Goal: Task Accomplishment & Management: Complete application form

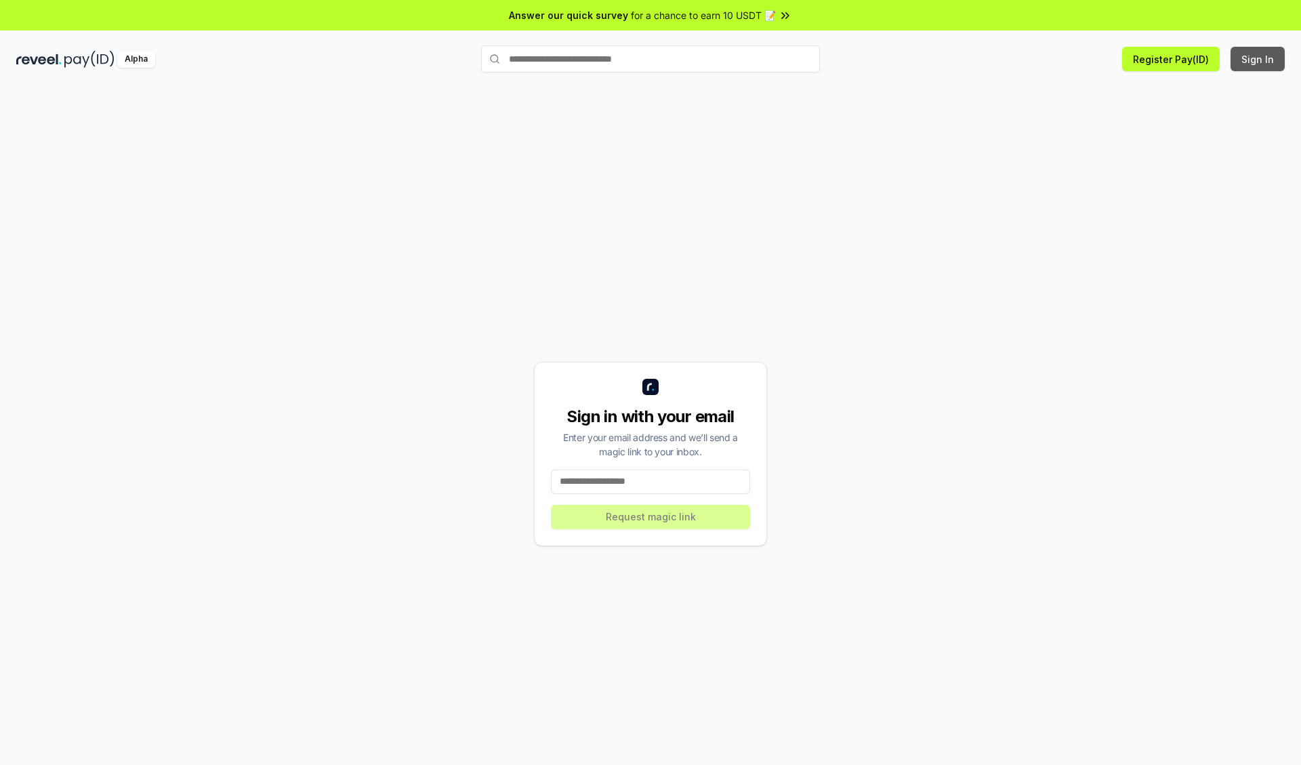
click at [1259, 59] on button "Sign In" at bounding box center [1258, 59] width 54 height 24
type input "**********"
click at [651, 517] on button "Request magic link" at bounding box center [650, 517] width 199 height 24
